Goal: Information Seeking & Learning: Learn about a topic

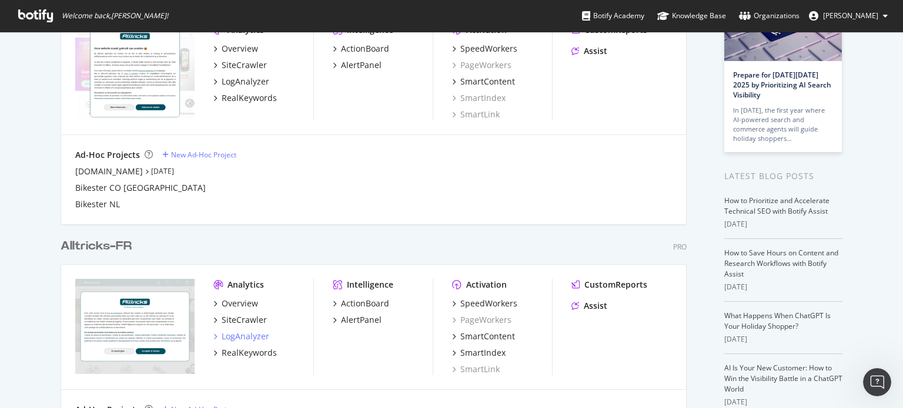
scroll to position [301, 0]
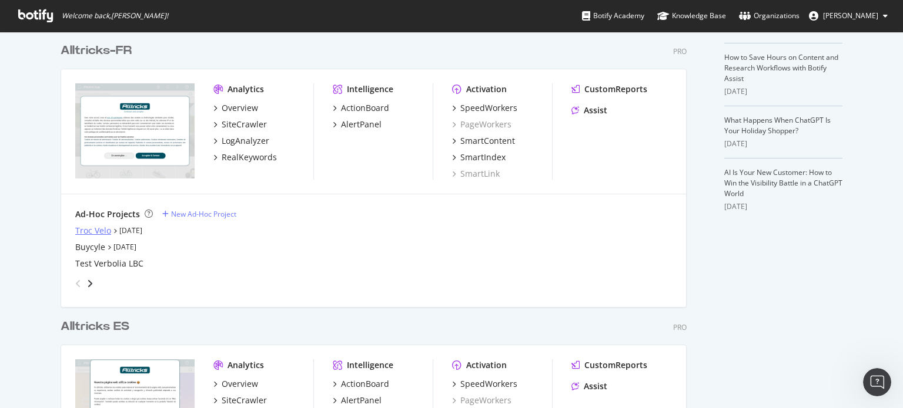
click at [98, 229] on div "Troc Velo" at bounding box center [93, 231] width 36 height 12
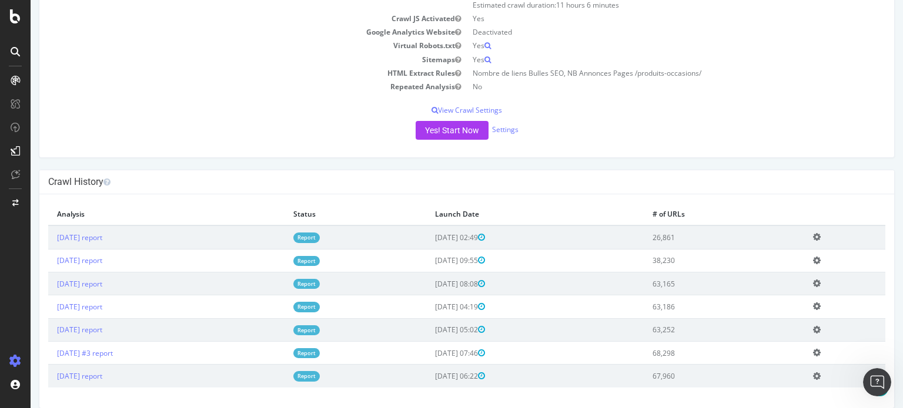
scroll to position [161, 0]
click at [80, 233] on link "[DATE] report" at bounding box center [79, 237] width 45 height 10
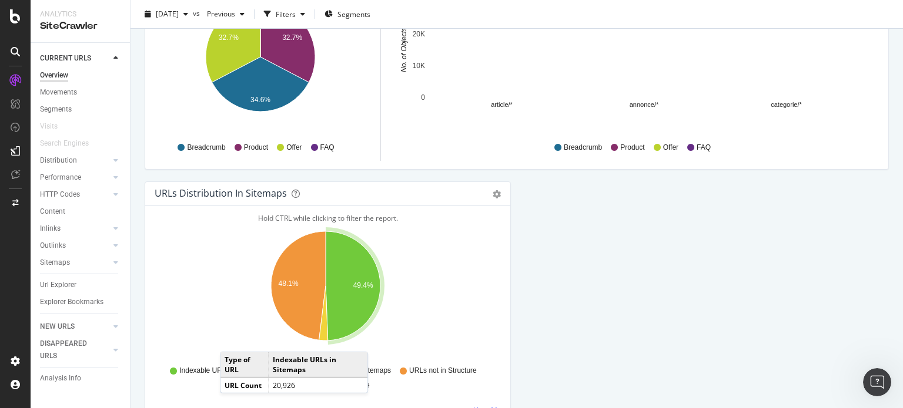
scroll to position [1294, 0]
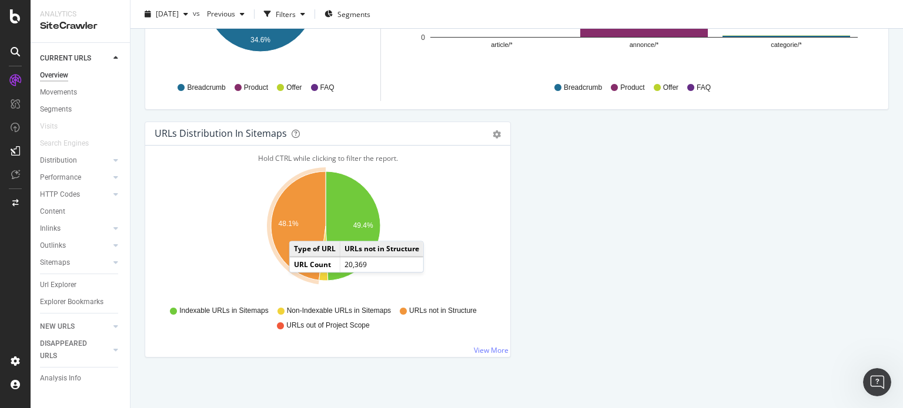
click at [301, 227] on icon "A chart." at bounding box center [298, 226] width 55 height 109
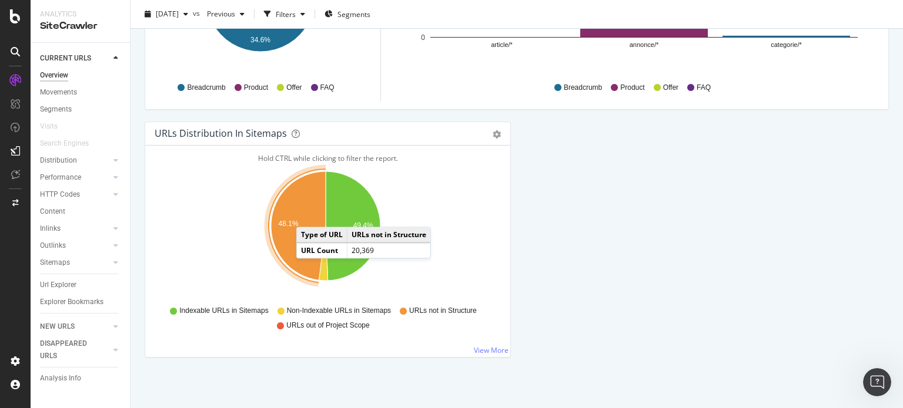
click at [308, 213] on icon "A chart." at bounding box center [298, 226] width 55 height 109
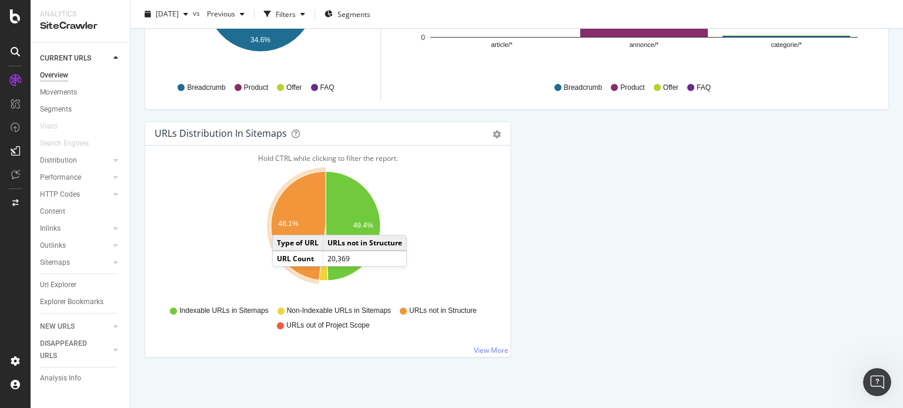
click at [284, 222] on text "48.1%" at bounding box center [289, 224] width 20 height 8
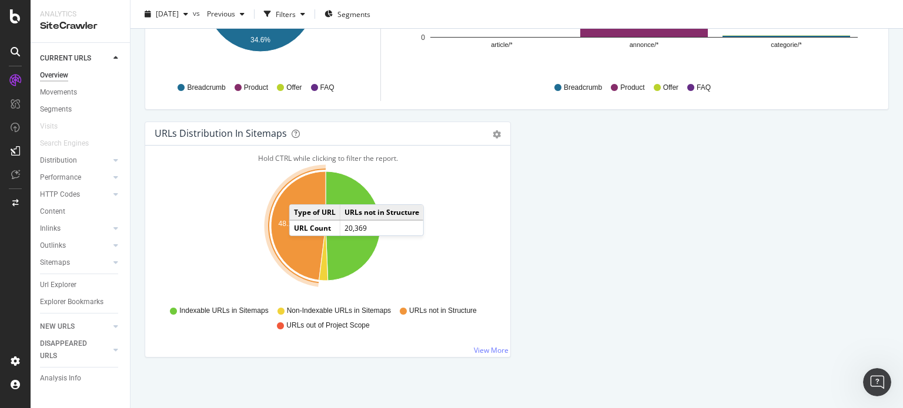
click at [301, 191] on icon "A chart." at bounding box center [298, 226] width 55 height 109
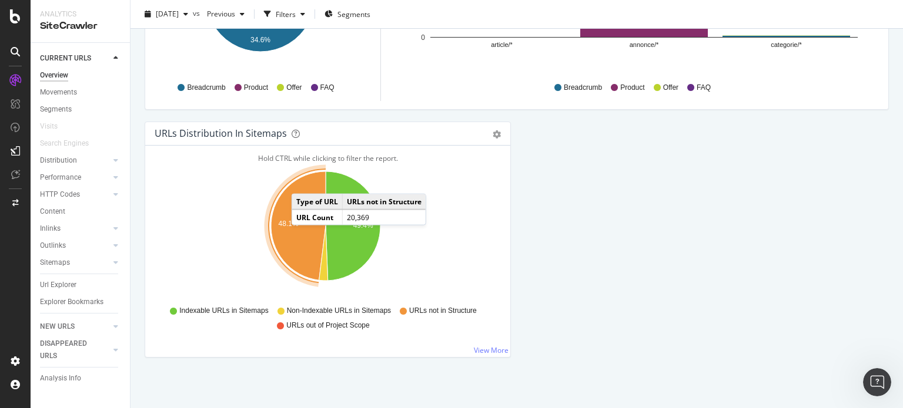
click at [293, 218] on td "URL Count" at bounding box center [317, 217] width 51 height 15
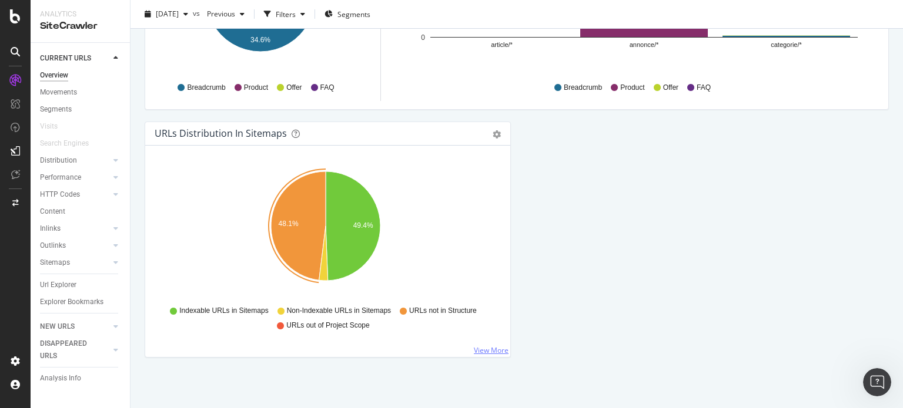
click at [482, 345] on link "View More" at bounding box center [491, 350] width 35 height 10
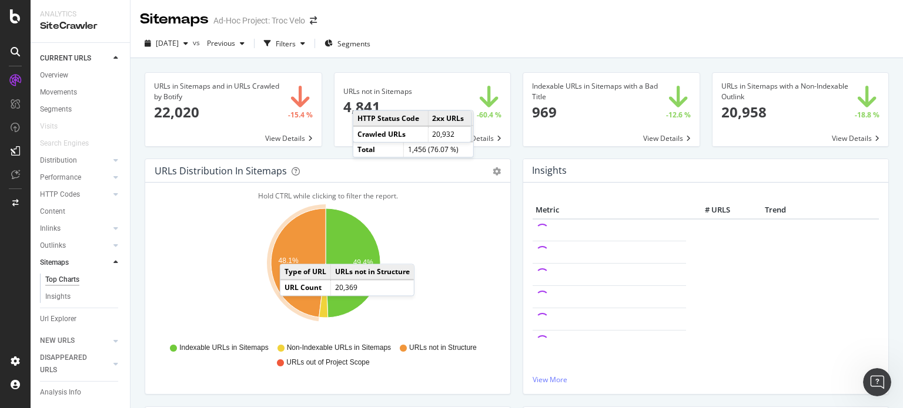
click at [291, 252] on icon "A chart." at bounding box center [298, 263] width 55 height 109
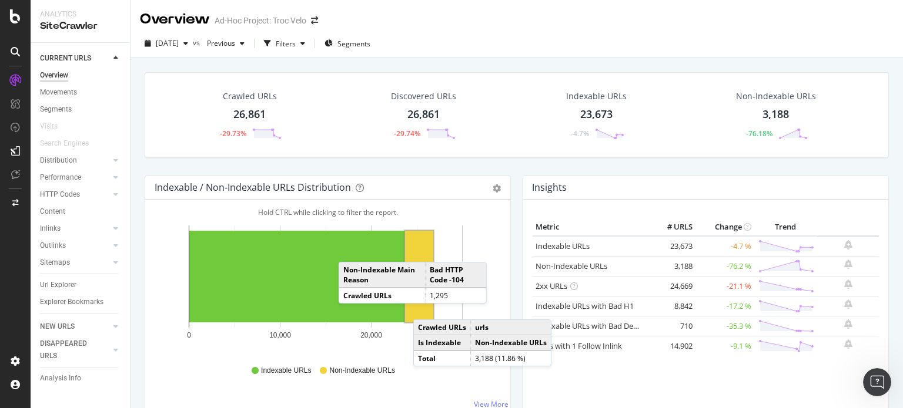
click at [425, 307] on rect "A chart." at bounding box center [419, 277] width 28 height 92
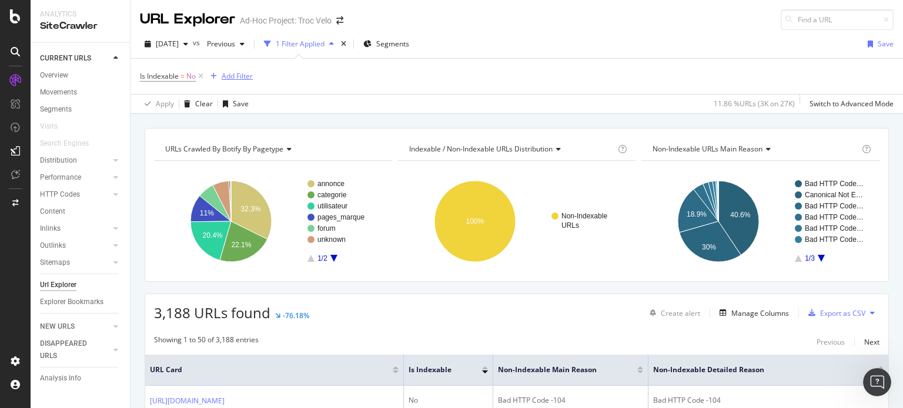
click at [243, 75] on div "Add Filter" at bounding box center [237, 76] width 31 height 10
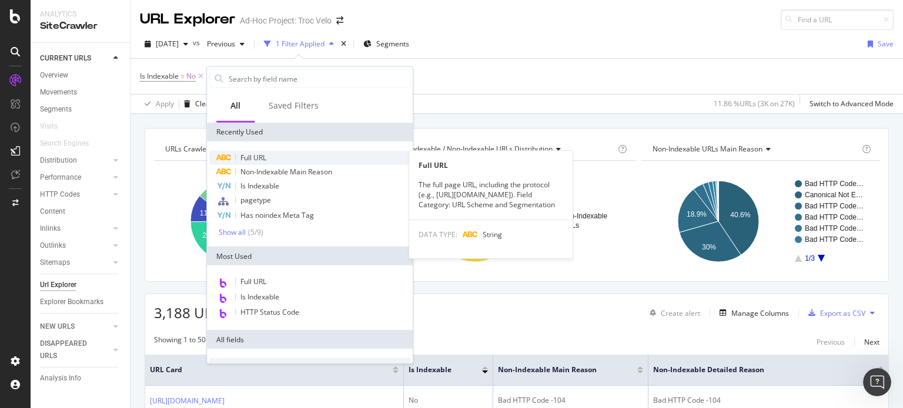
click at [255, 159] on span "Full URL" at bounding box center [253, 158] width 26 height 10
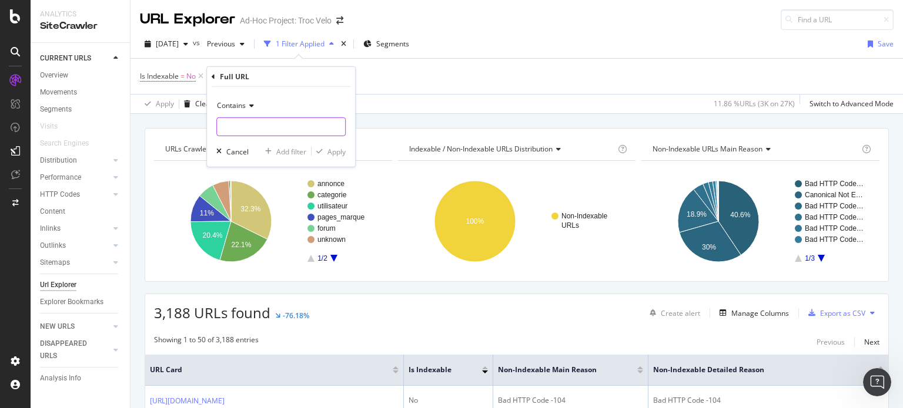
click at [258, 122] on input "text" at bounding box center [281, 127] width 128 height 19
type input "categorie/"
click at [337, 152] on div "Apply" at bounding box center [336, 151] width 18 height 10
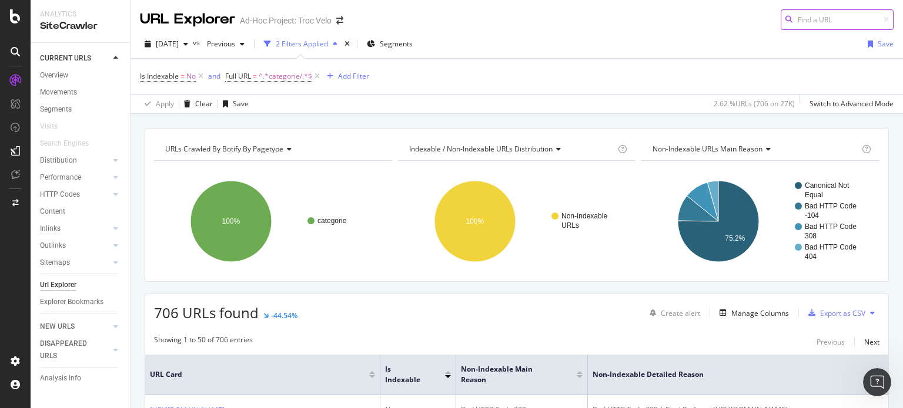
click at [834, 14] on input at bounding box center [836, 19] width 113 height 21
paste input "[URL][DOMAIN_NAME]"
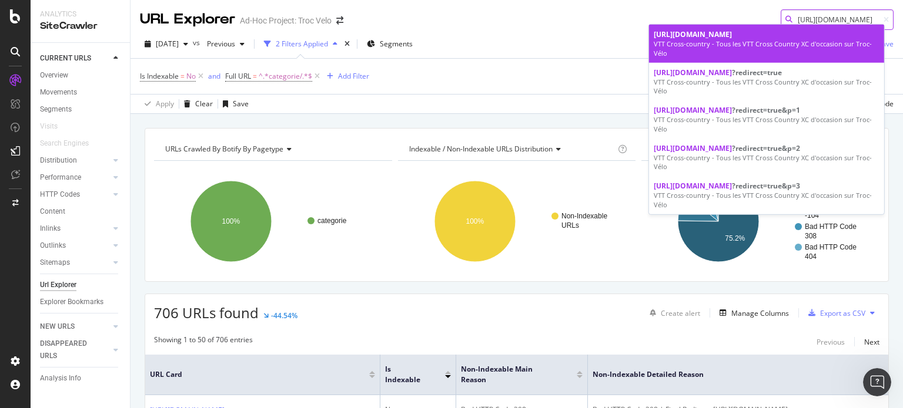
type input "[URL][DOMAIN_NAME]"
click at [746, 51] on div "VTT Cross-country - Tous les VTT Cross Country XC d'occasion sur Troc-Vélo" at bounding box center [766, 48] width 226 height 18
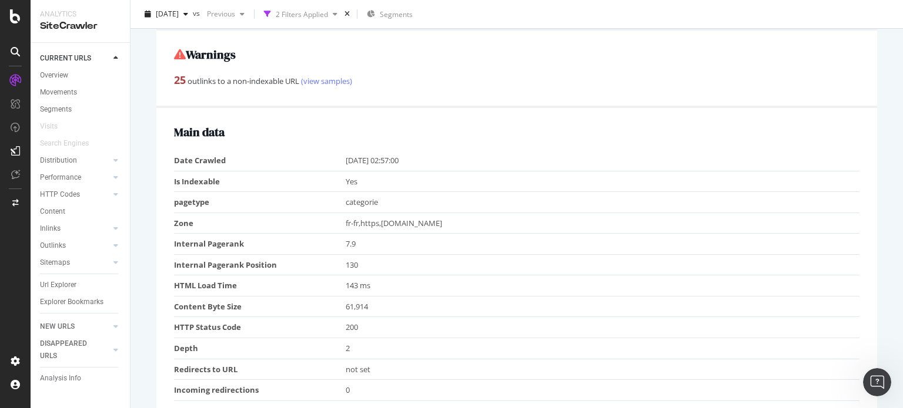
scroll to position [221, 0]
click at [409, 244] on td "7.9" at bounding box center [602, 243] width 514 height 21
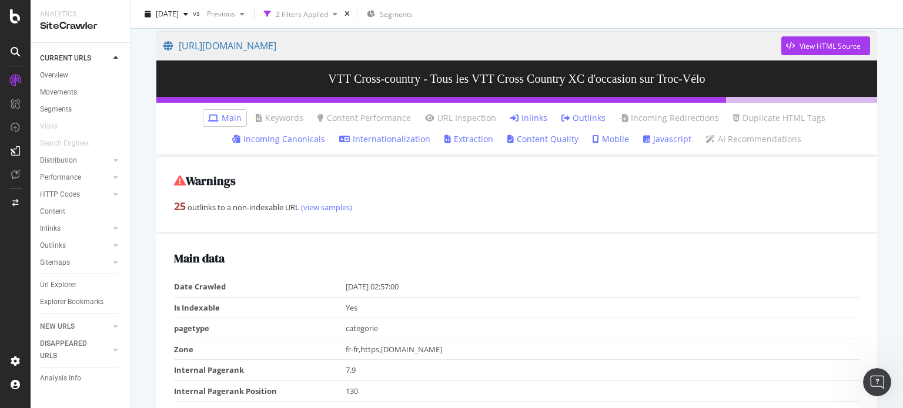
scroll to position [0, 0]
